Goal: Information Seeking & Learning: Learn about a topic

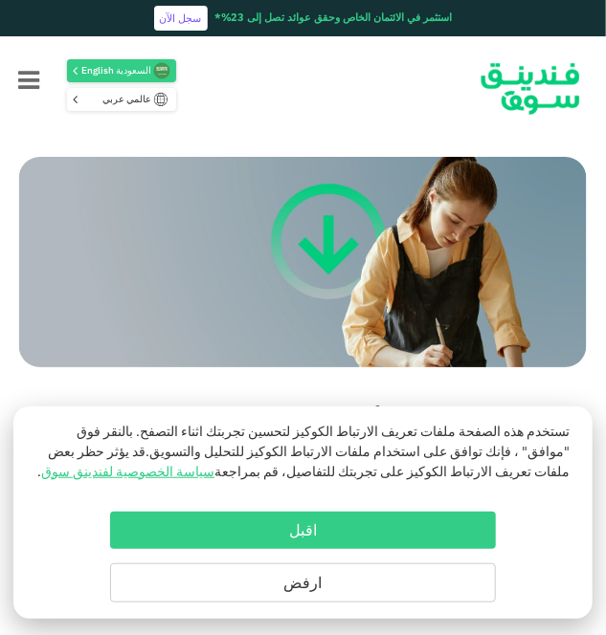
click at [416, 581] on button "ارفض" at bounding box center [303, 582] width 386 height 39
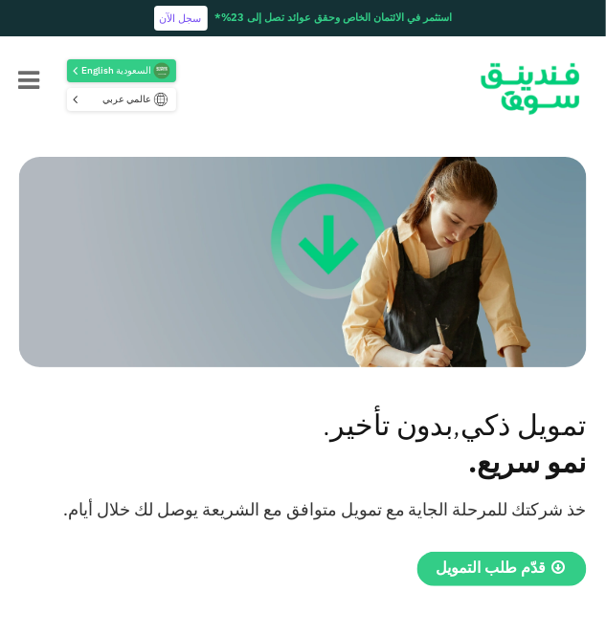
click at [28, 92] on icon "Menu" at bounding box center [28, 82] width 21 height 25
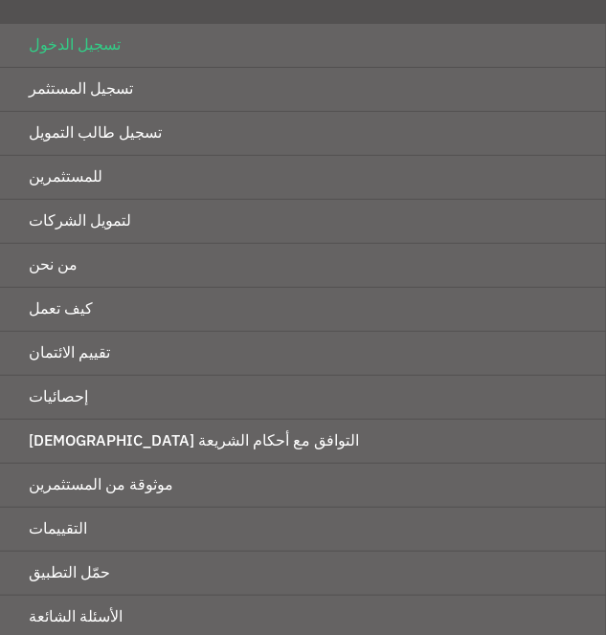
scroll to position [186, 0]
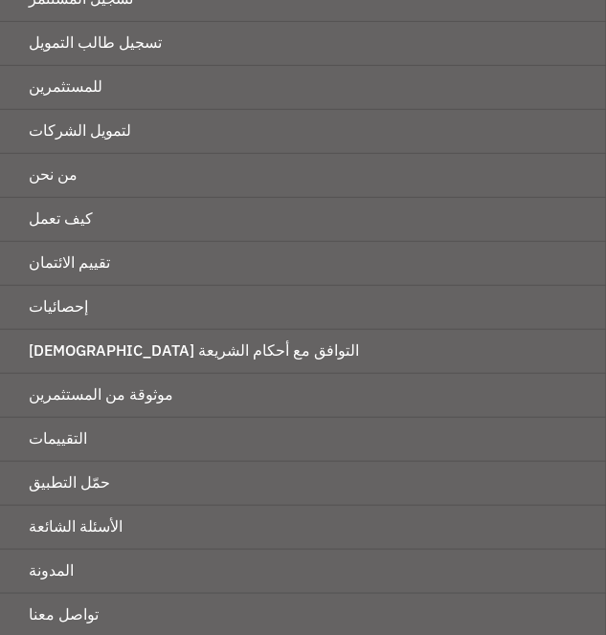
click at [65, 91] on link "للمستثمرين" at bounding box center [303, 87] width 606 height 43
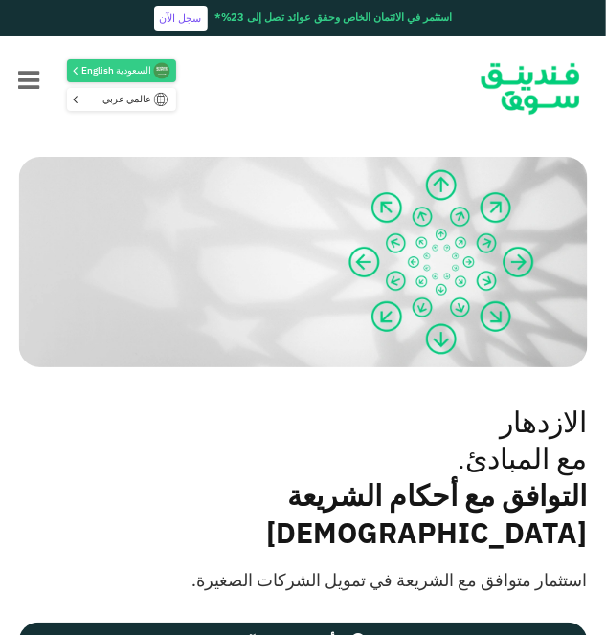
scroll to position [162, 0]
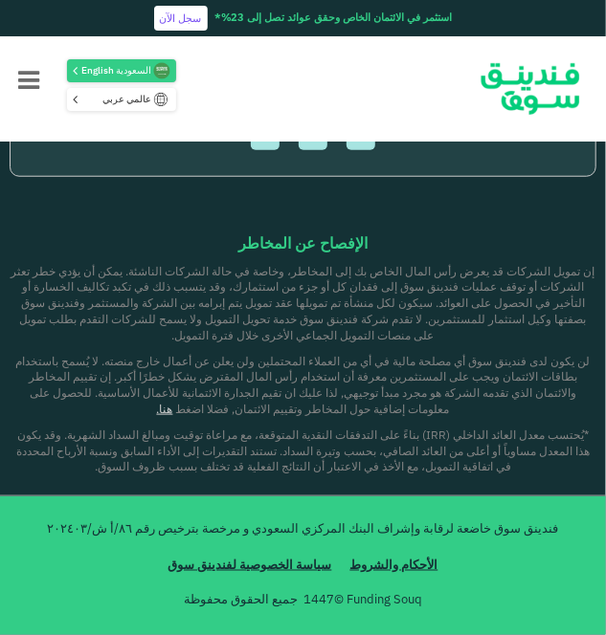
scroll to position [7507, 0]
click at [33, 78] on icon "Menu" at bounding box center [28, 82] width 21 height 25
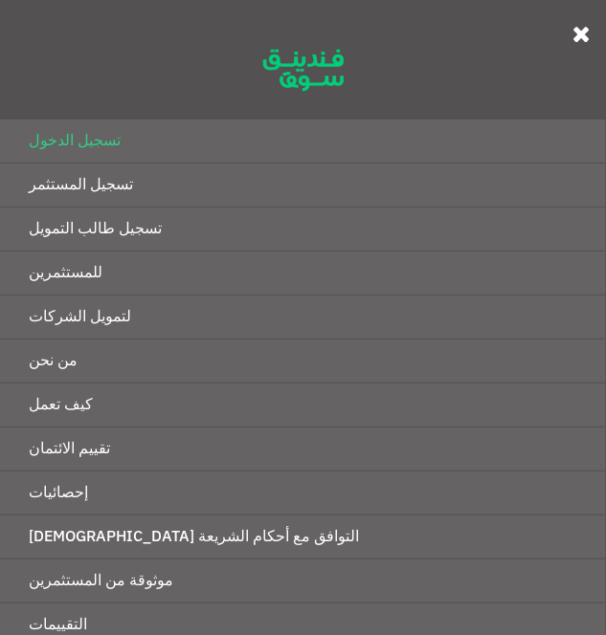
click at [92, 490] on link "إحصائيات" at bounding box center [303, 493] width 606 height 43
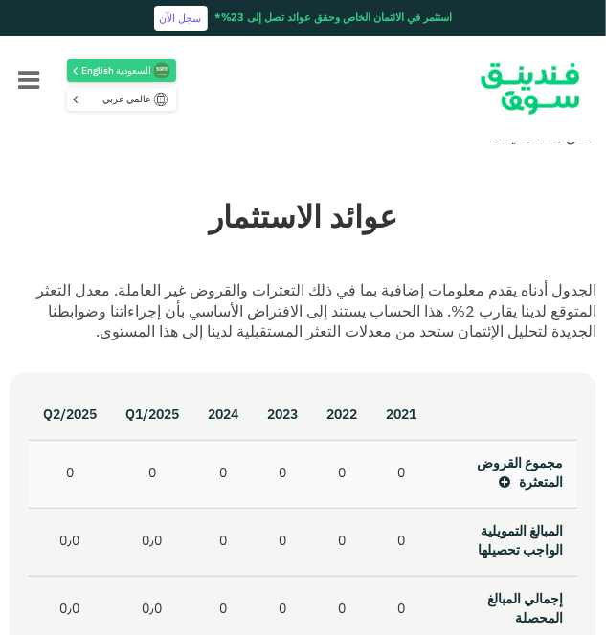
scroll to position [1052, 0]
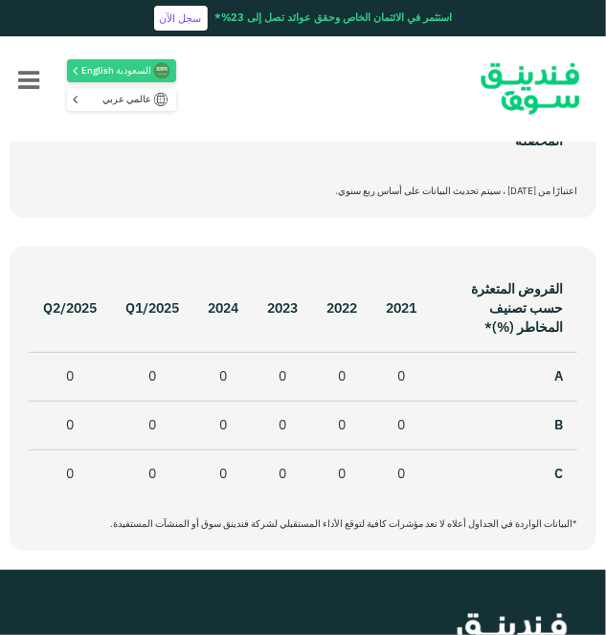
click at [29, 92] on icon "Menu" at bounding box center [28, 82] width 21 height 25
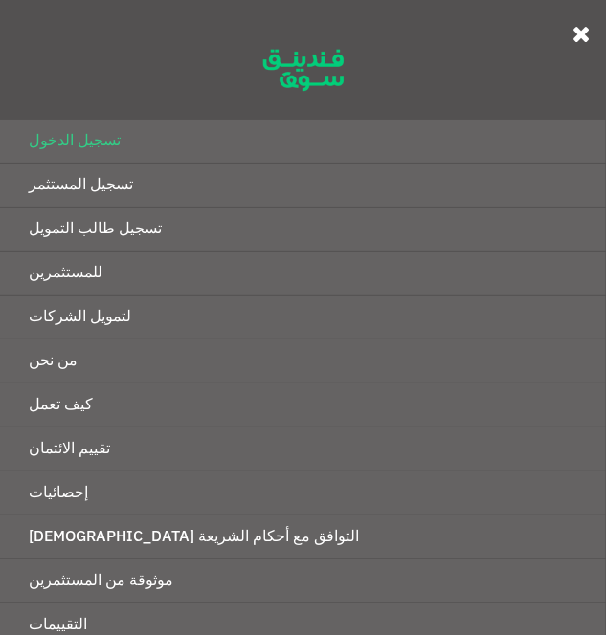
click at [137, 530] on link "التوافق مع أحكام الشريعة [DEMOGRAPHIC_DATA]" at bounding box center [303, 537] width 606 height 43
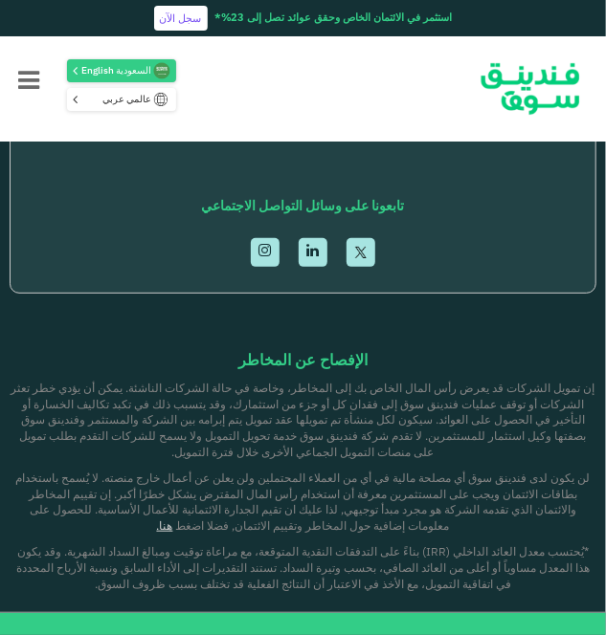
scroll to position [1244, 0]
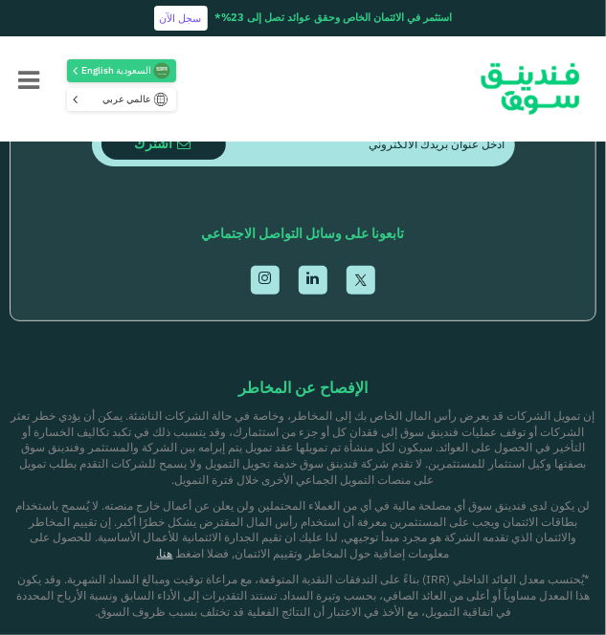
click at [39, 81] on button "Menu" at bounding box center [28, 82] width 57 height 77
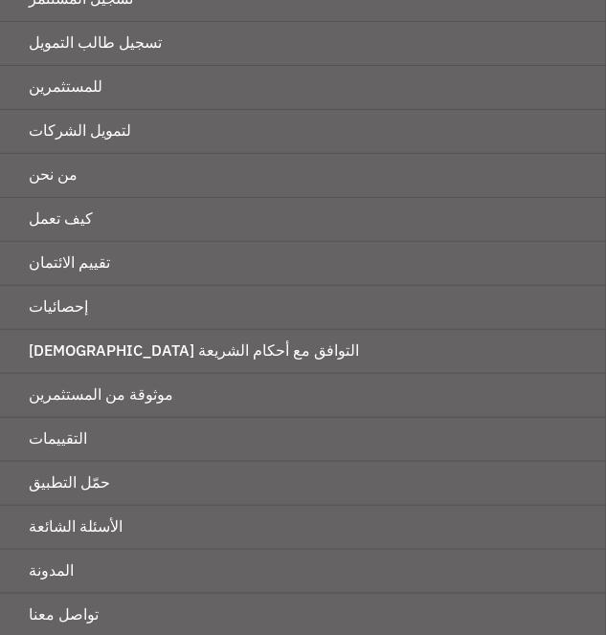
scroll to position [0, 0]
